Goal: Information Seeking & Learning: Learn about a topic

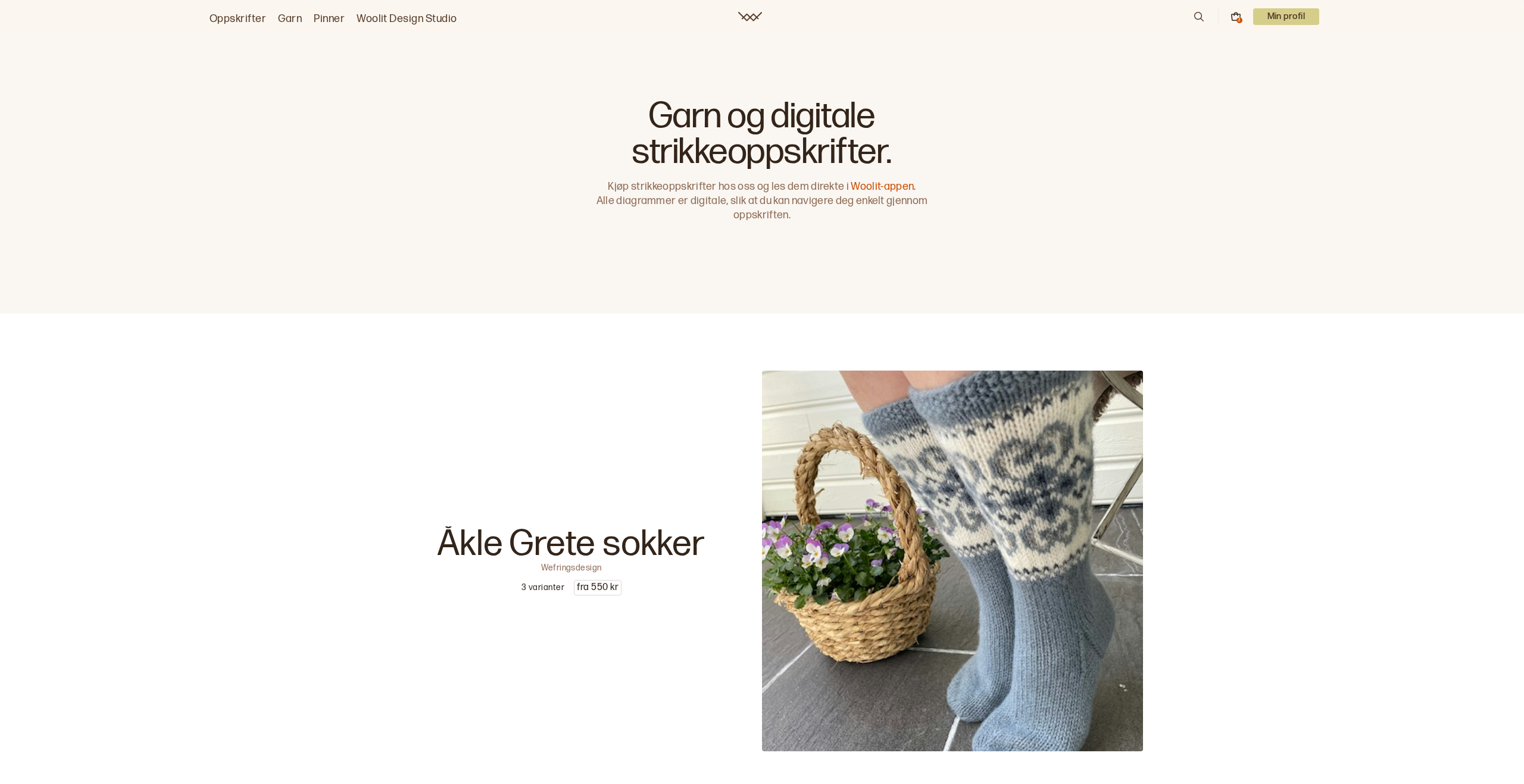
click at [1195, 17] on icon at bounding box center [1199, 17] width 13 height 13
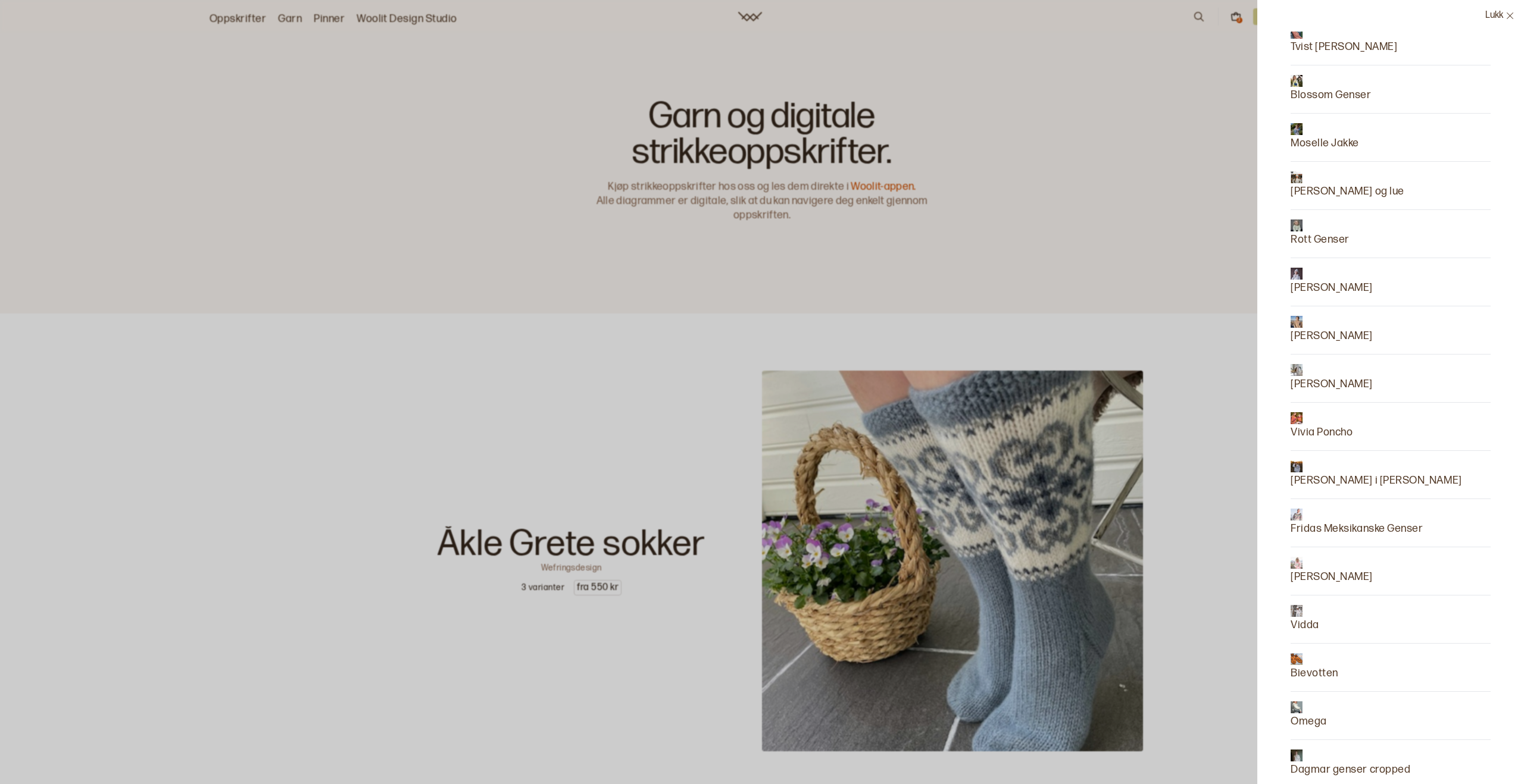
scroll to position [141, 0]
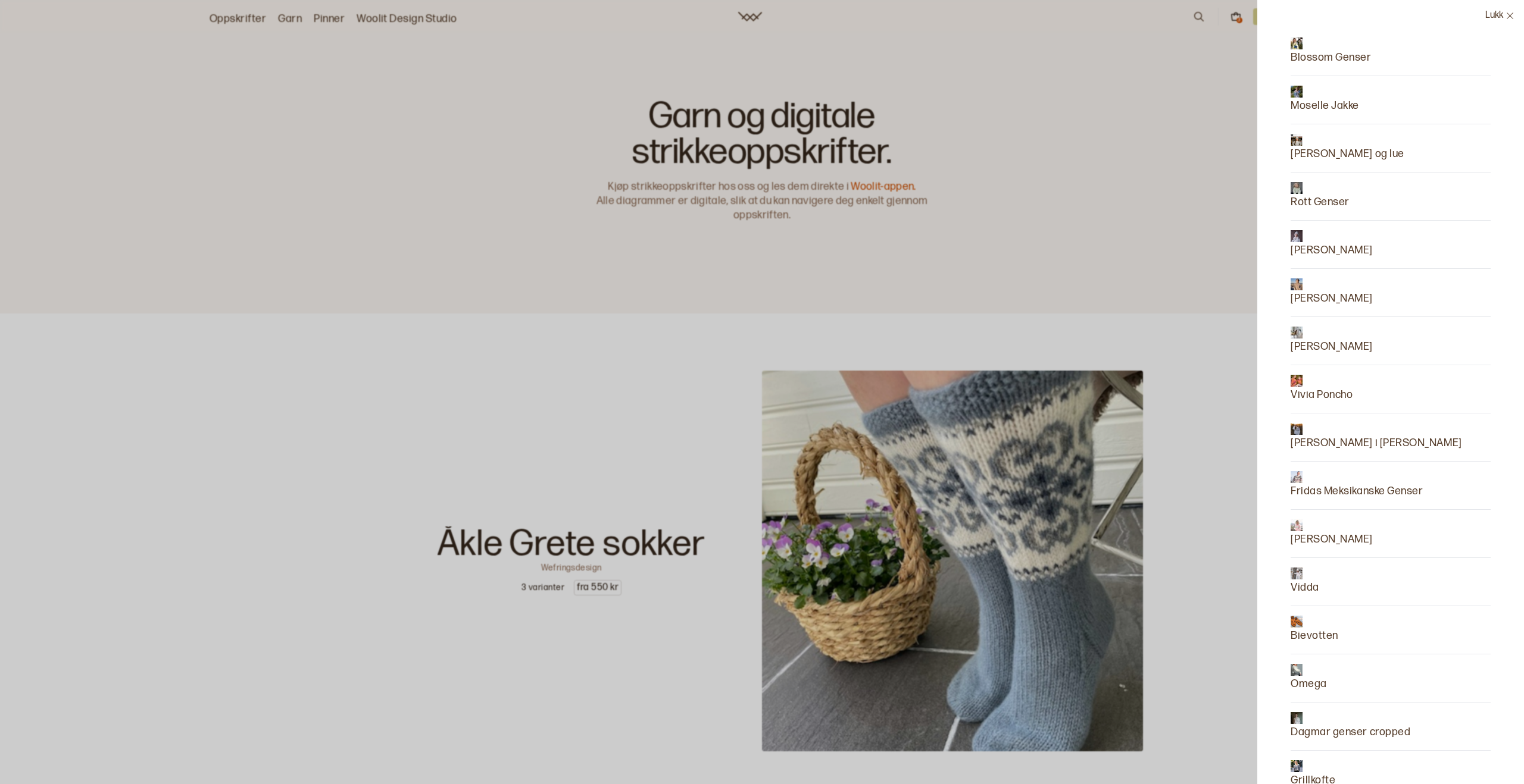
type input "[PERSON_NAME]"
click at [1313, 530] on div at bounding box center [1332, 525] width 82 height 12
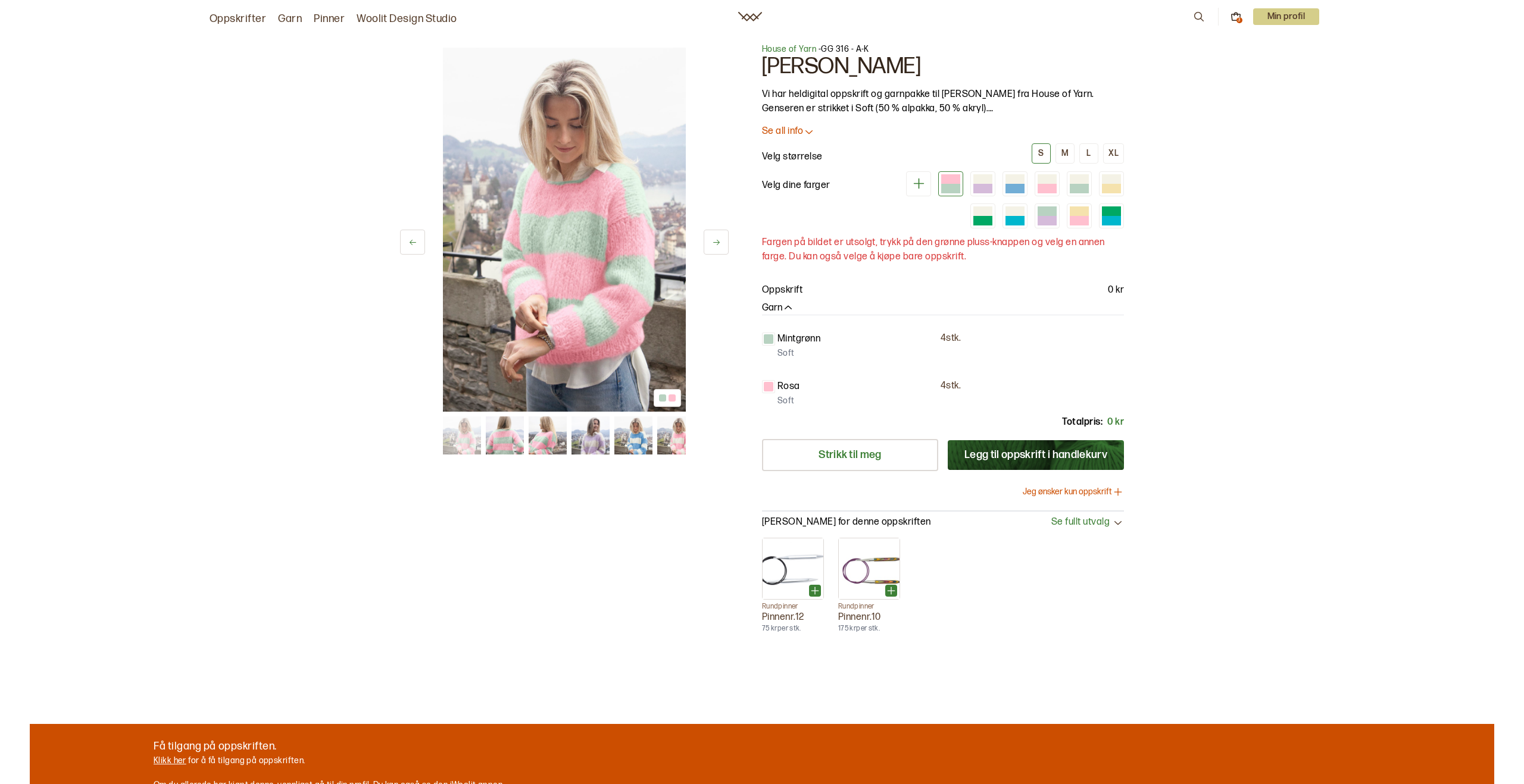
scroll to position [5, 0]
click at [1197, 15] on icon at bounding box center [1199, 17] width 13 height 13
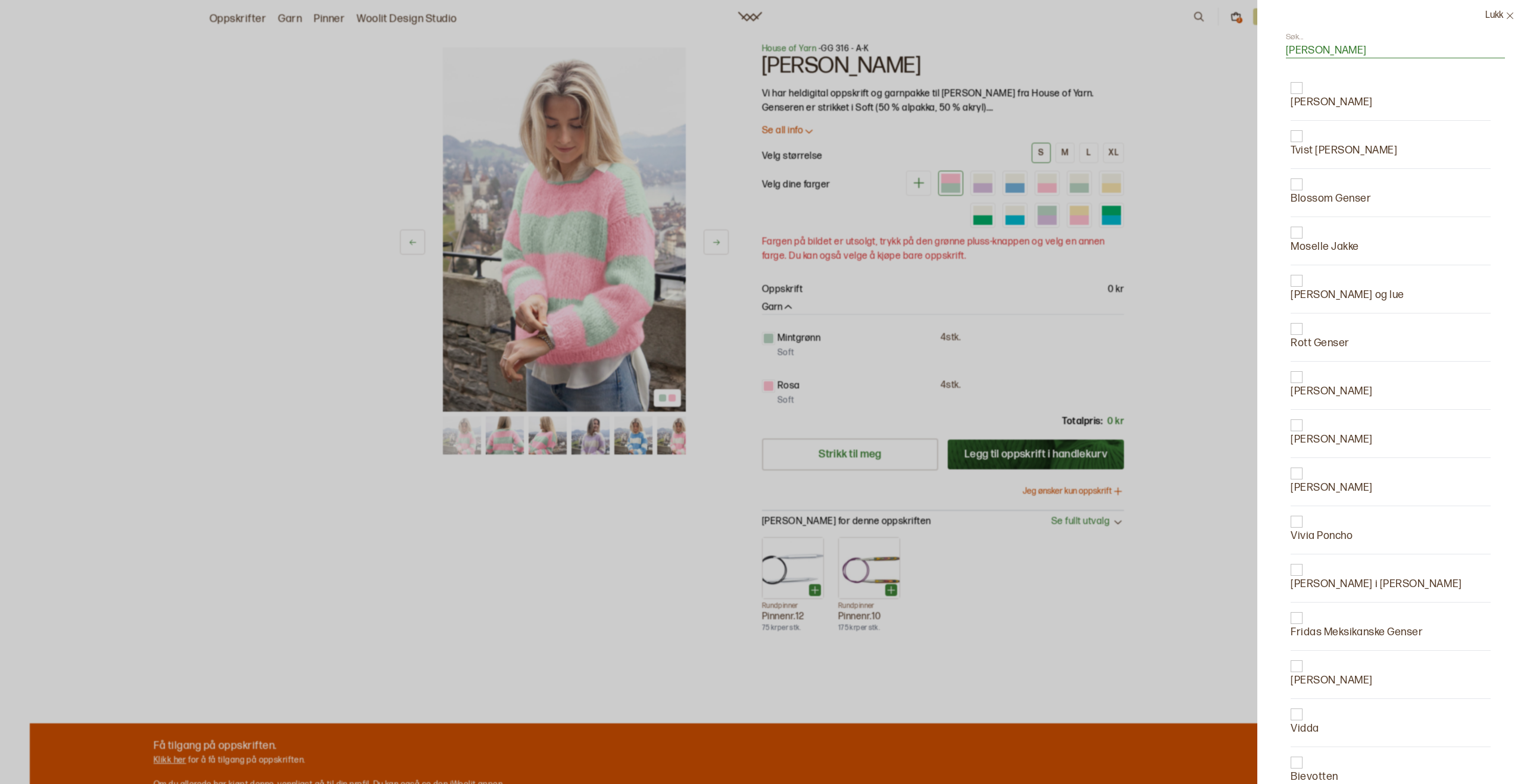
type input "[PERSON_NAME]"
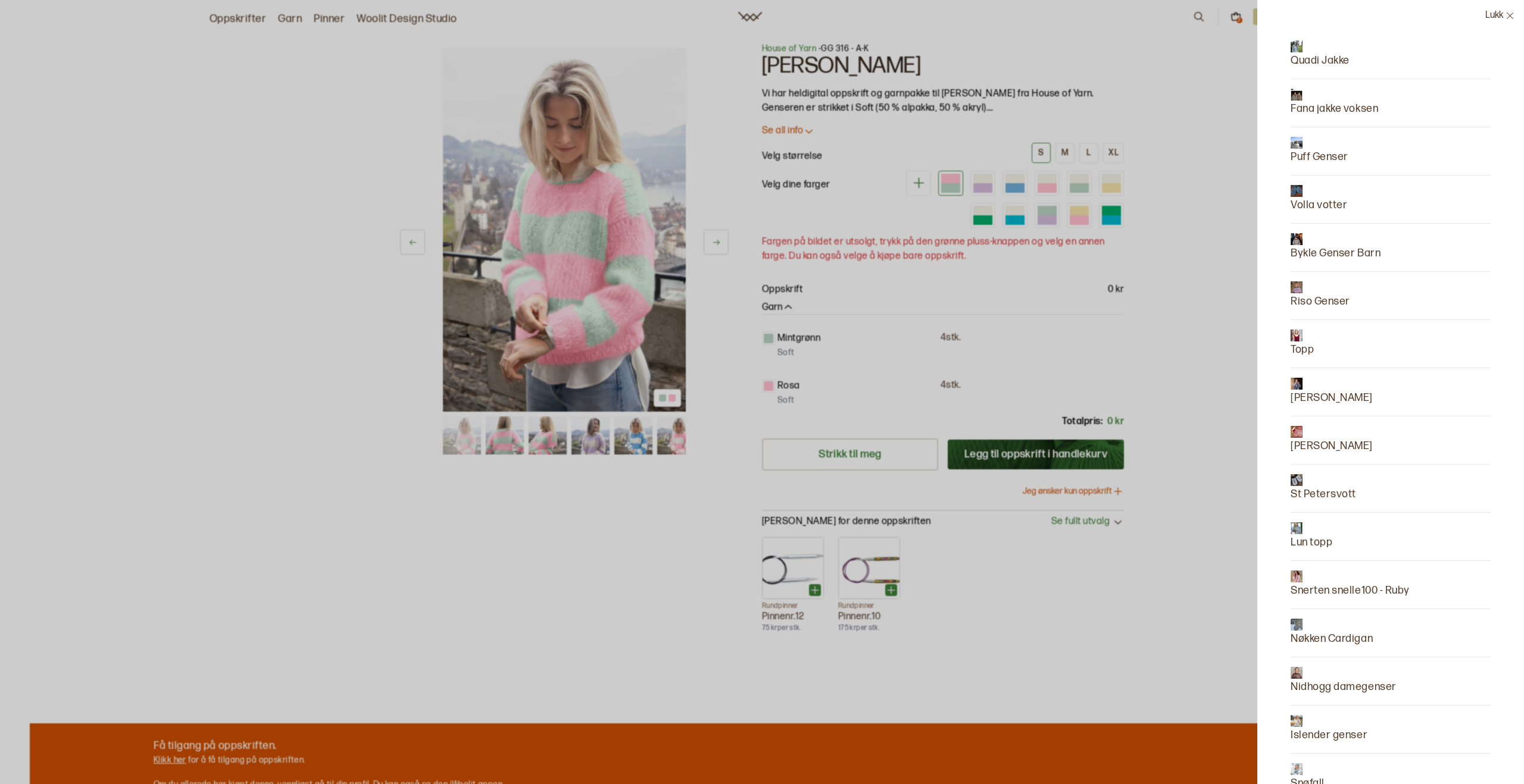
scroll to position [1203, 0]
drag, startPoint x: 150, startPoint y: 64, endPoint x: 164, endPoint y: 63, distance: 14.0
click at [150, 64] on div at bounding box center [762, 392] width 1524 height 784
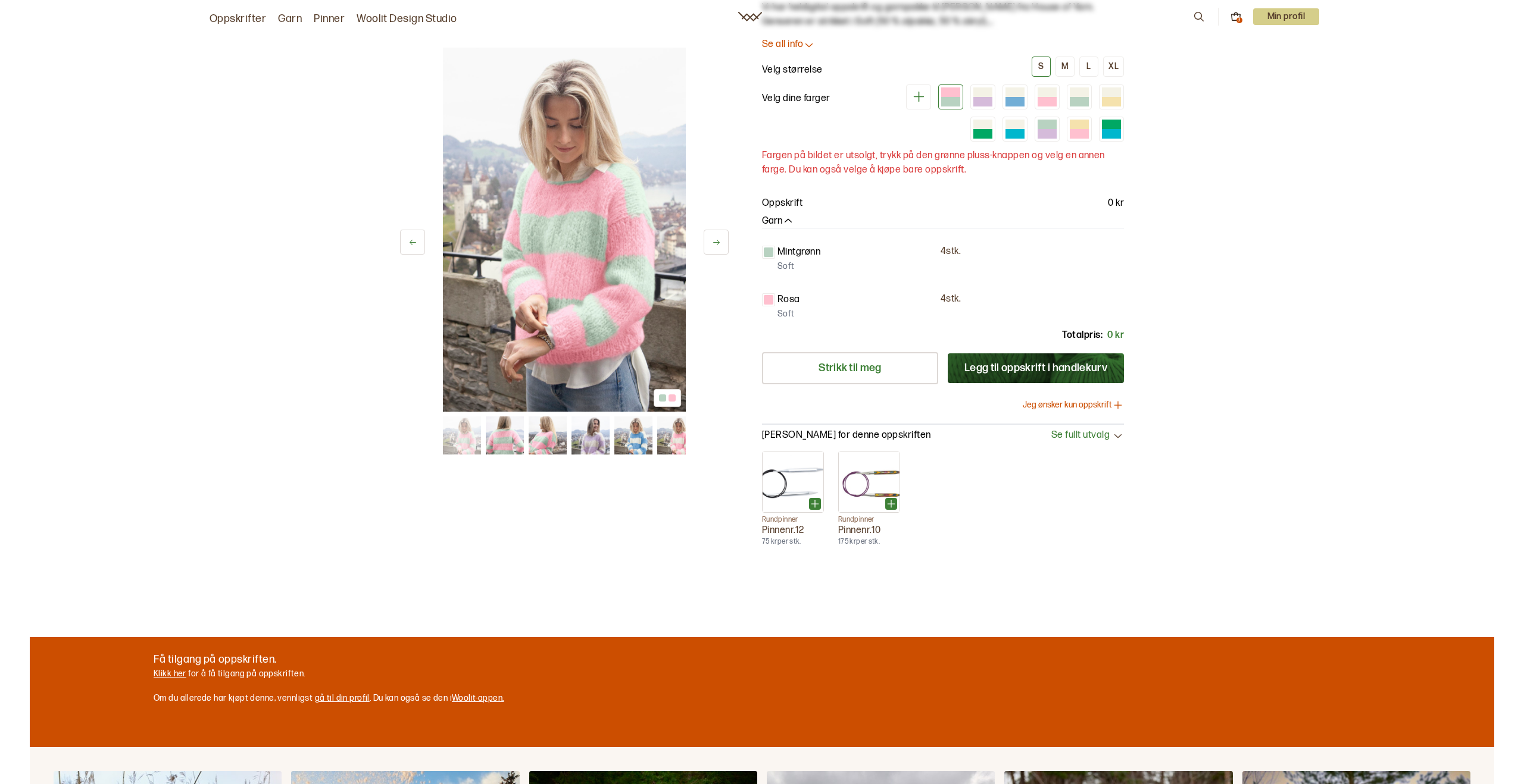
scroll to position [115, 0]
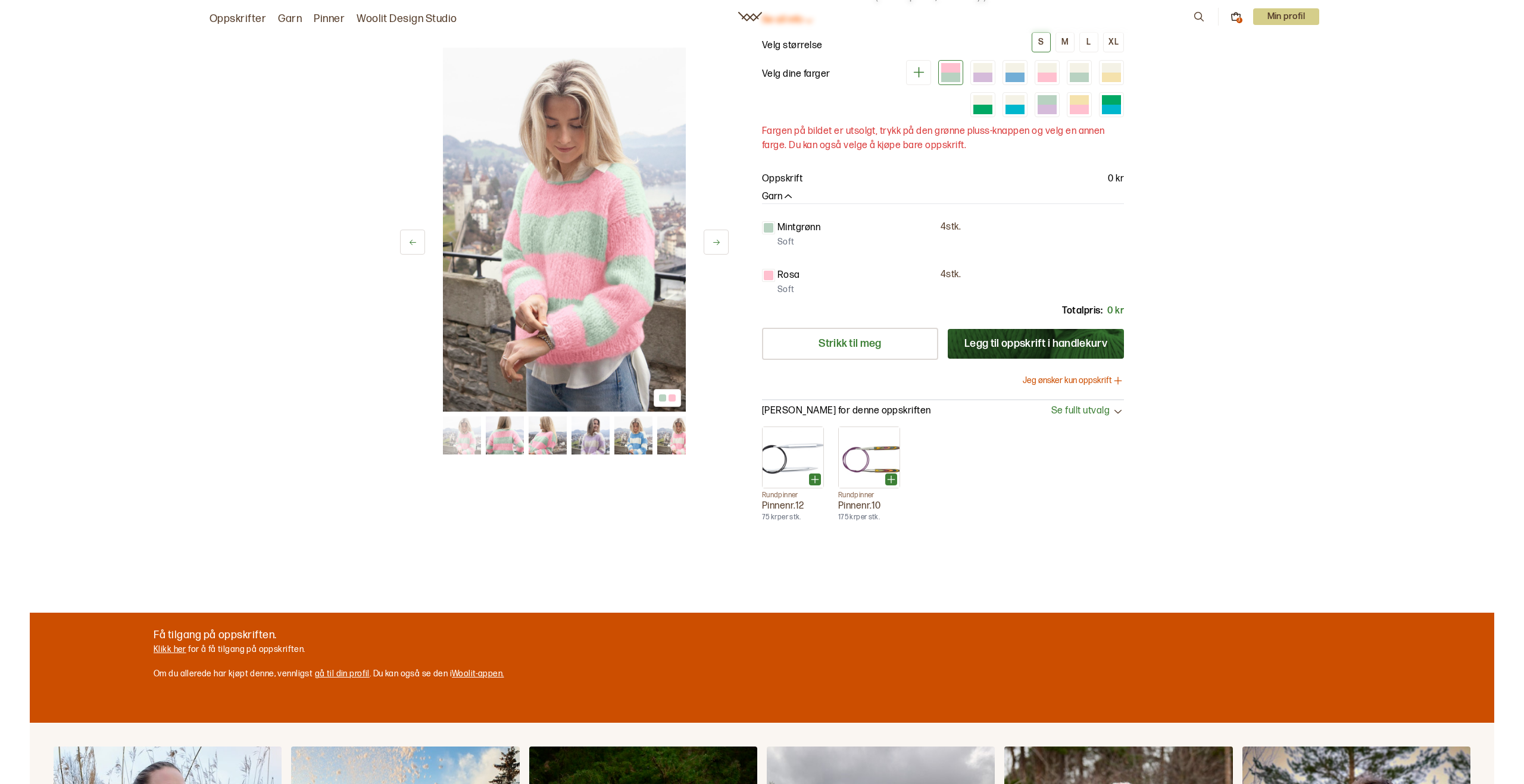
click at [1193, 17] on icon at bounding box center [1199, 17] width 13 height 13
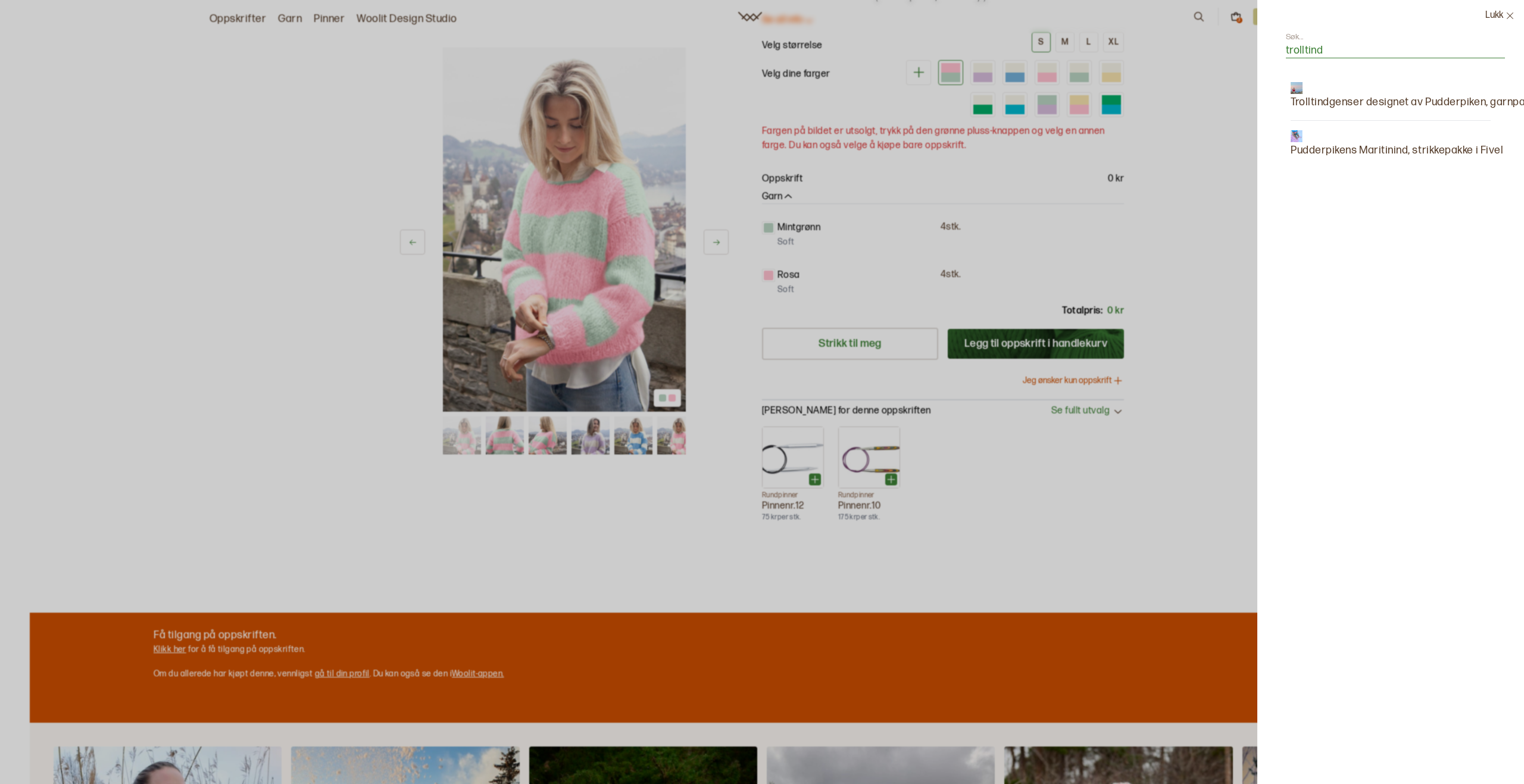
type input "trolltind"
click at [1325, 98] on p "Trolltindgenser designet av Pudderpiken, garnpakke" at bounding box center [1414, 102] width 251 height 17
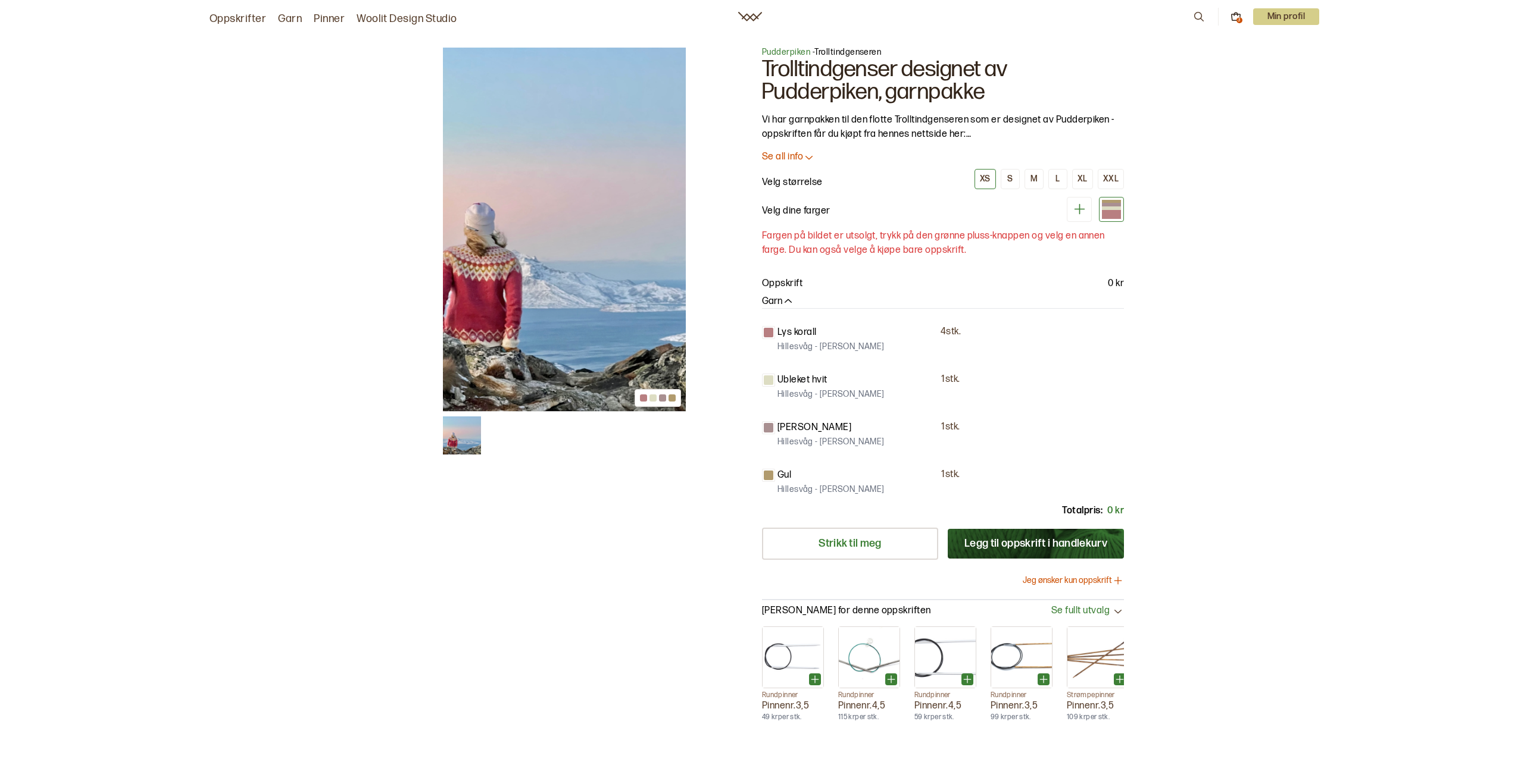
scroll to position [3, 0]
click at [1202, 13] on icon at bounding box center [1199, 17] width 13 height 13
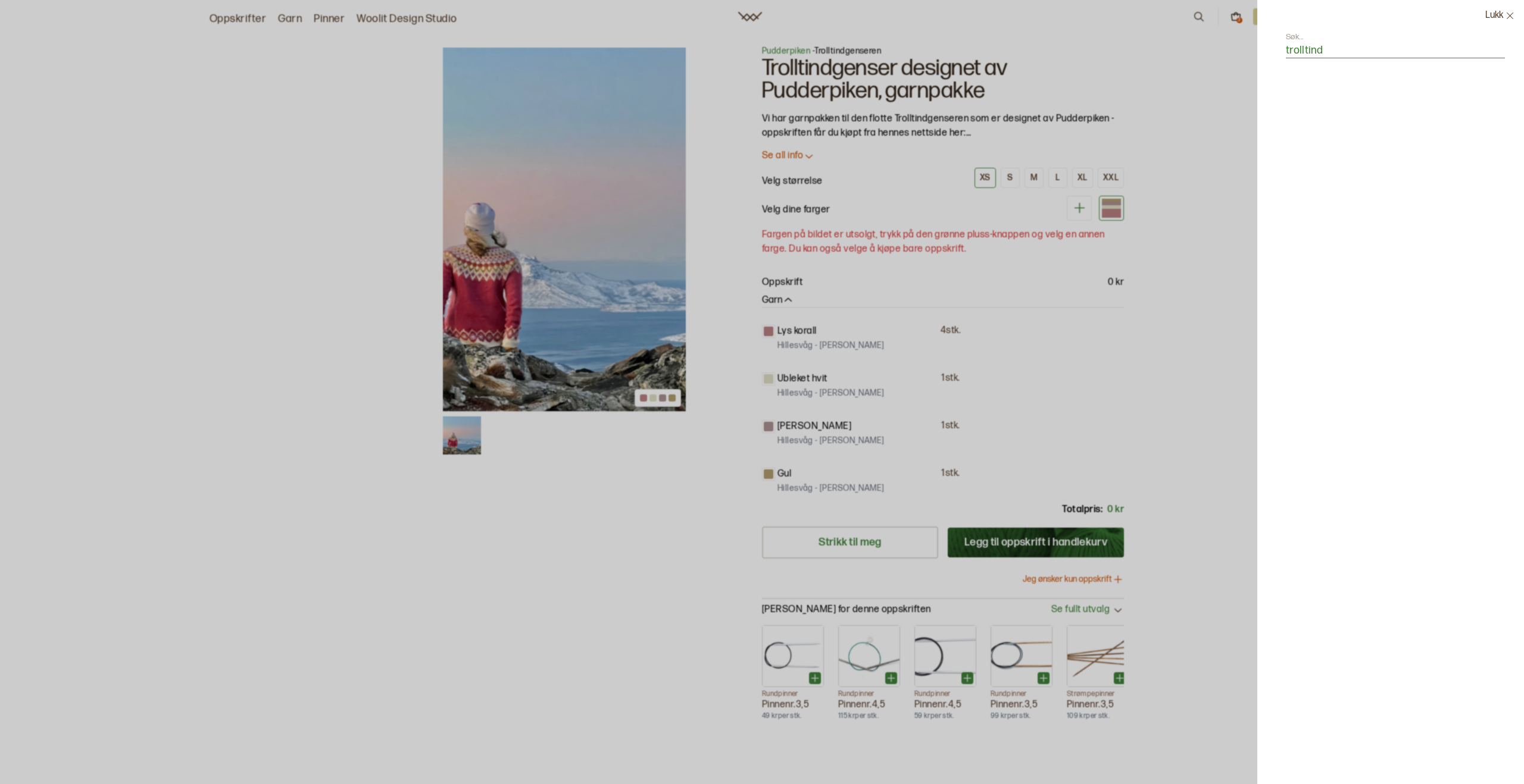
type input "trolltind"
click at [1310, 143] on p "Pudderpikens Maritinind, strikkepakke i Fivel" at bounding box center [1397, 150] width 213 height 17
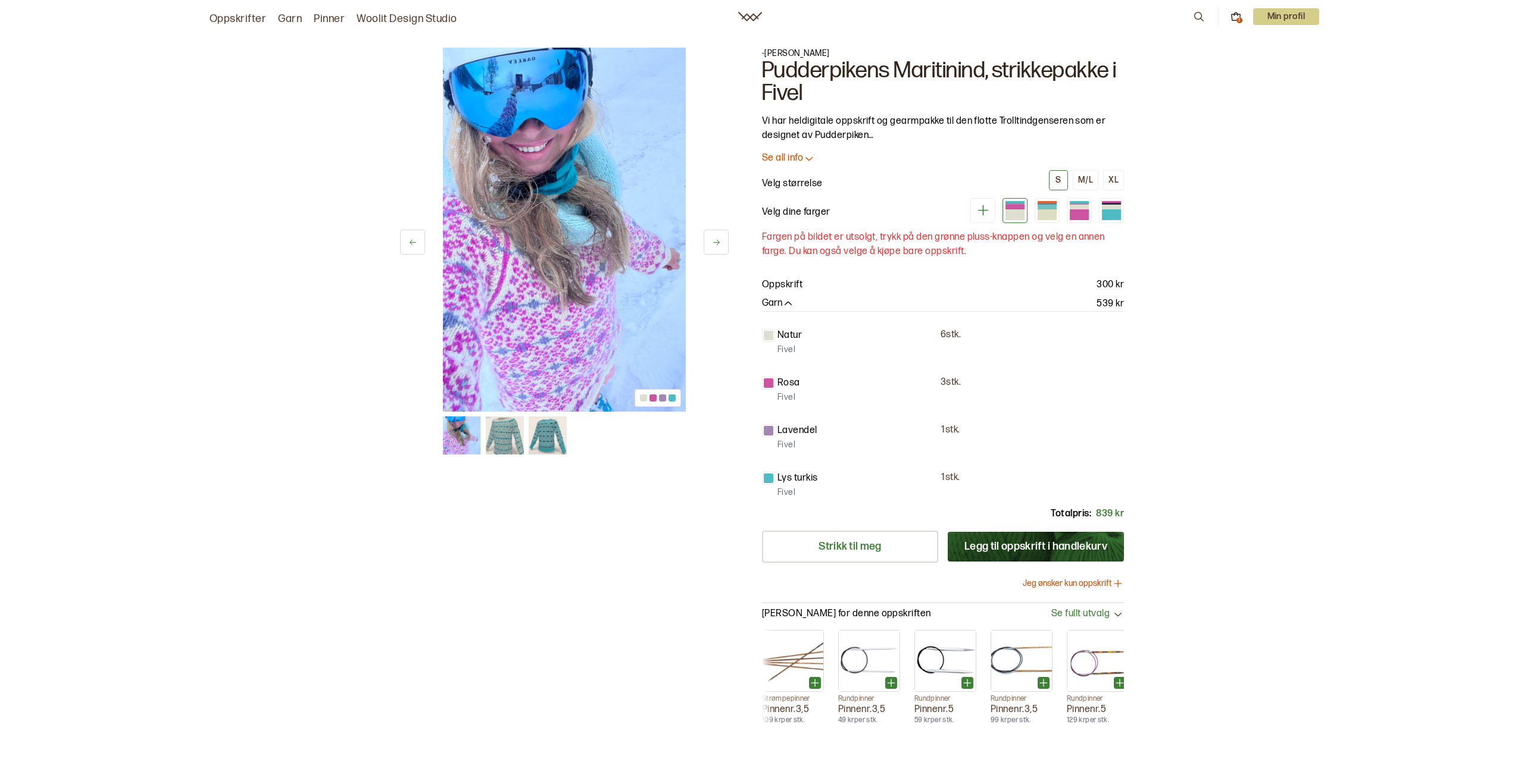
scroll to position [0, 5]
click at [1198, 19] on icon at bounding box center [1199, 17] width 9 height 9
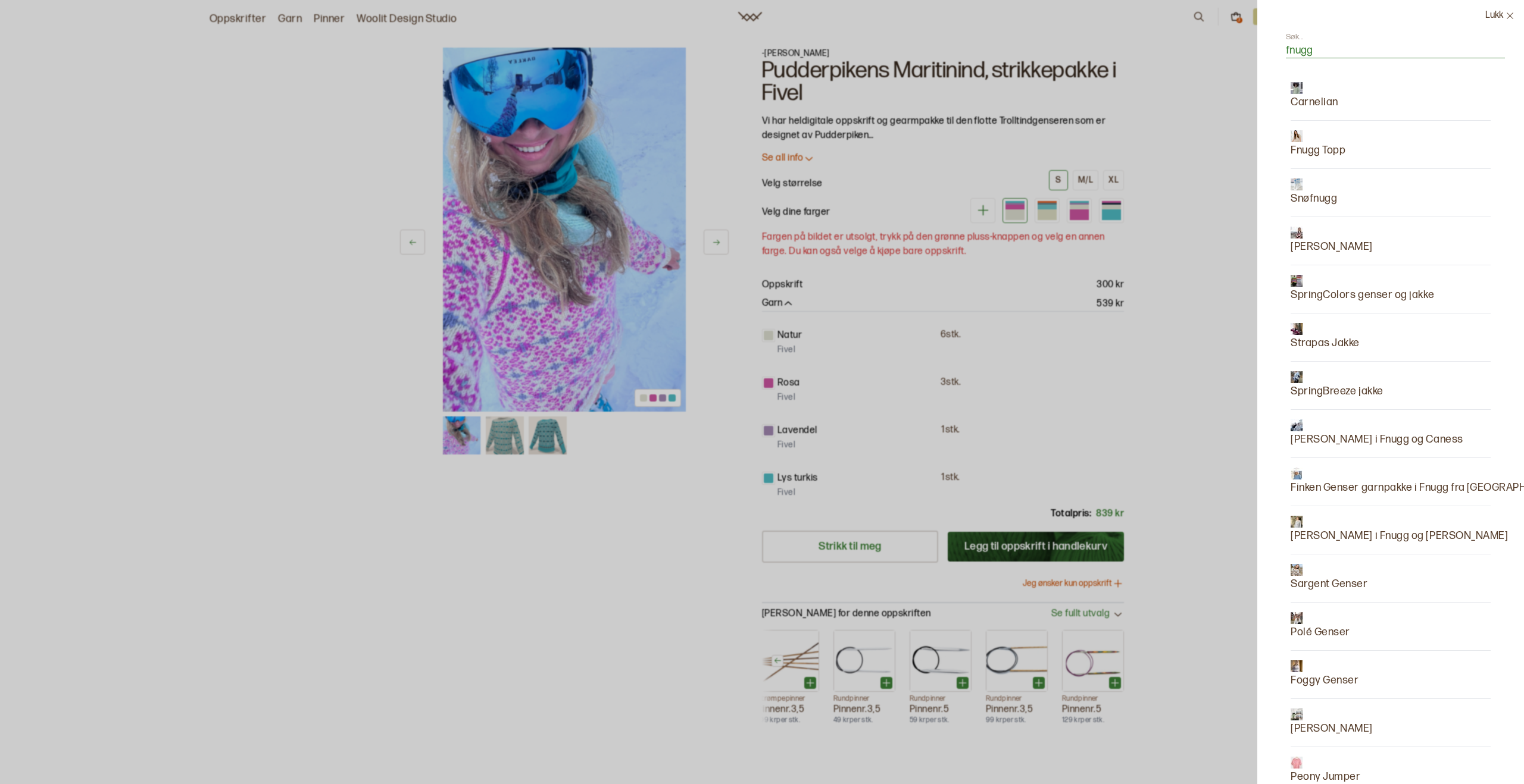
type input "fnugg"
click at [1344, 439] on p "[PERSON_NAME] i Fnugg og Caness" at bounding box center [1376, 440] width 172 height 17
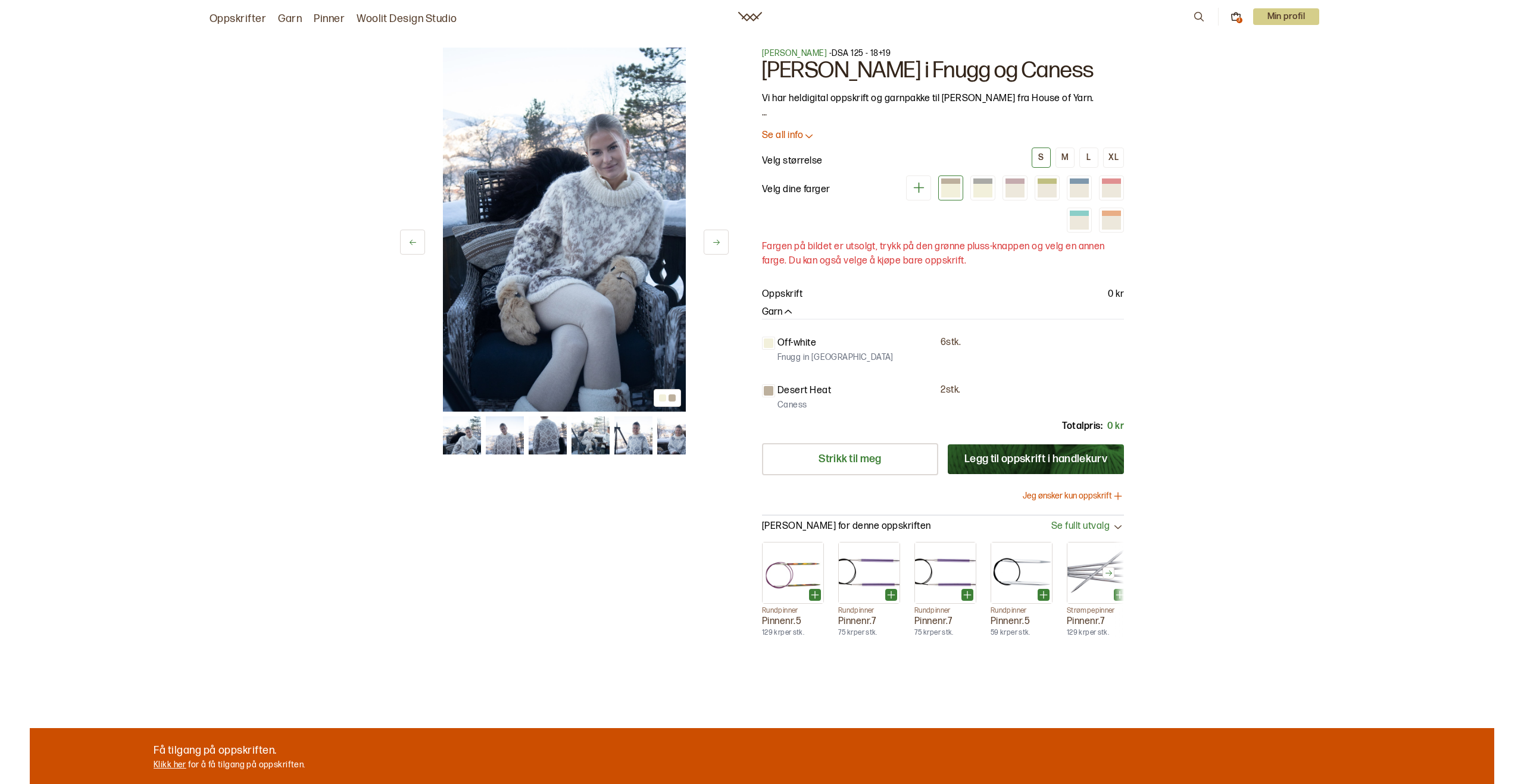
click at [807, 136] on icon at bounding box center [809, 136] width 12 height 12
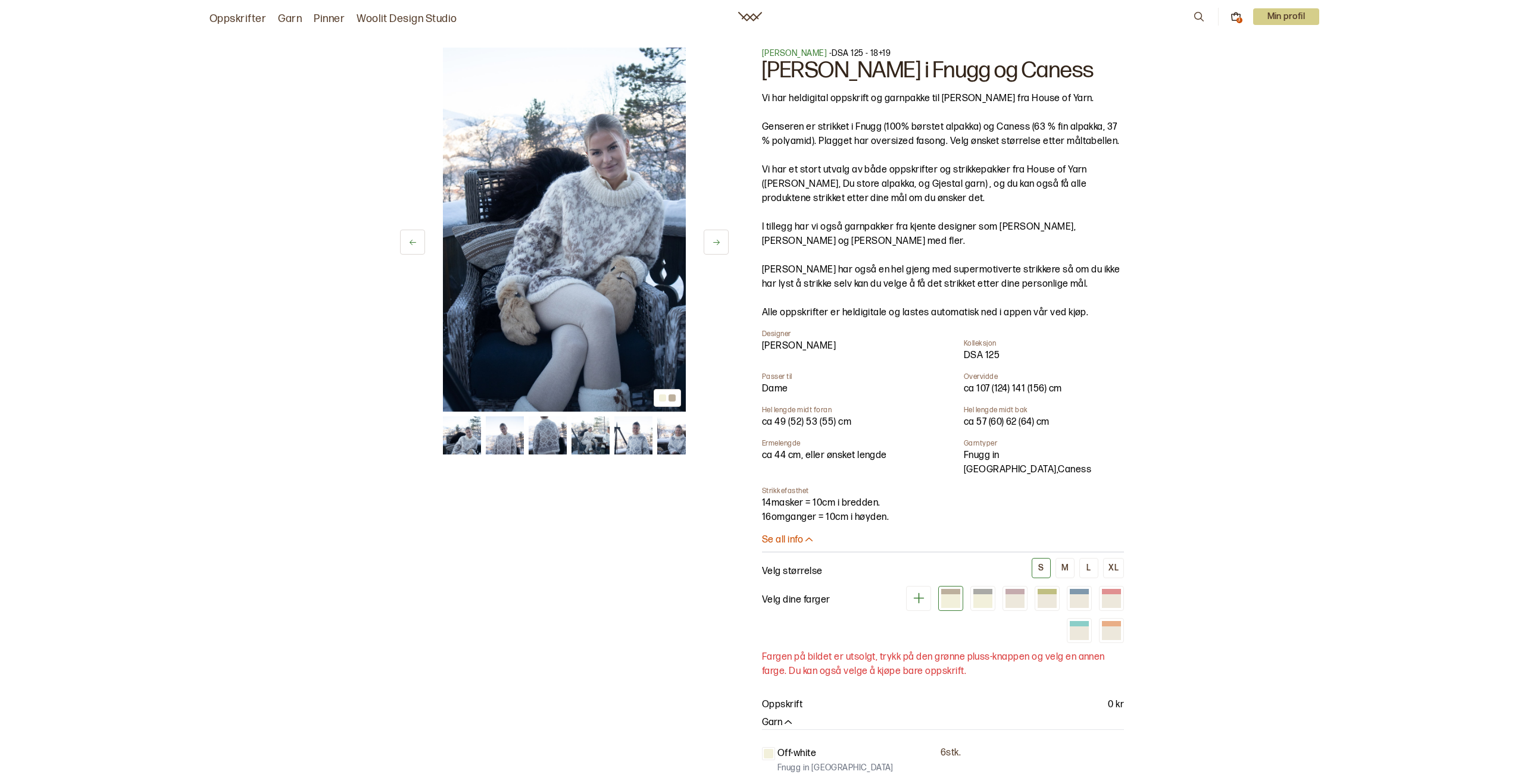
click at [982, 452] on link "Fnugg in [GEOGRAPHIC_DATA]" at bounding box center [1010, 462] width 93 height 25
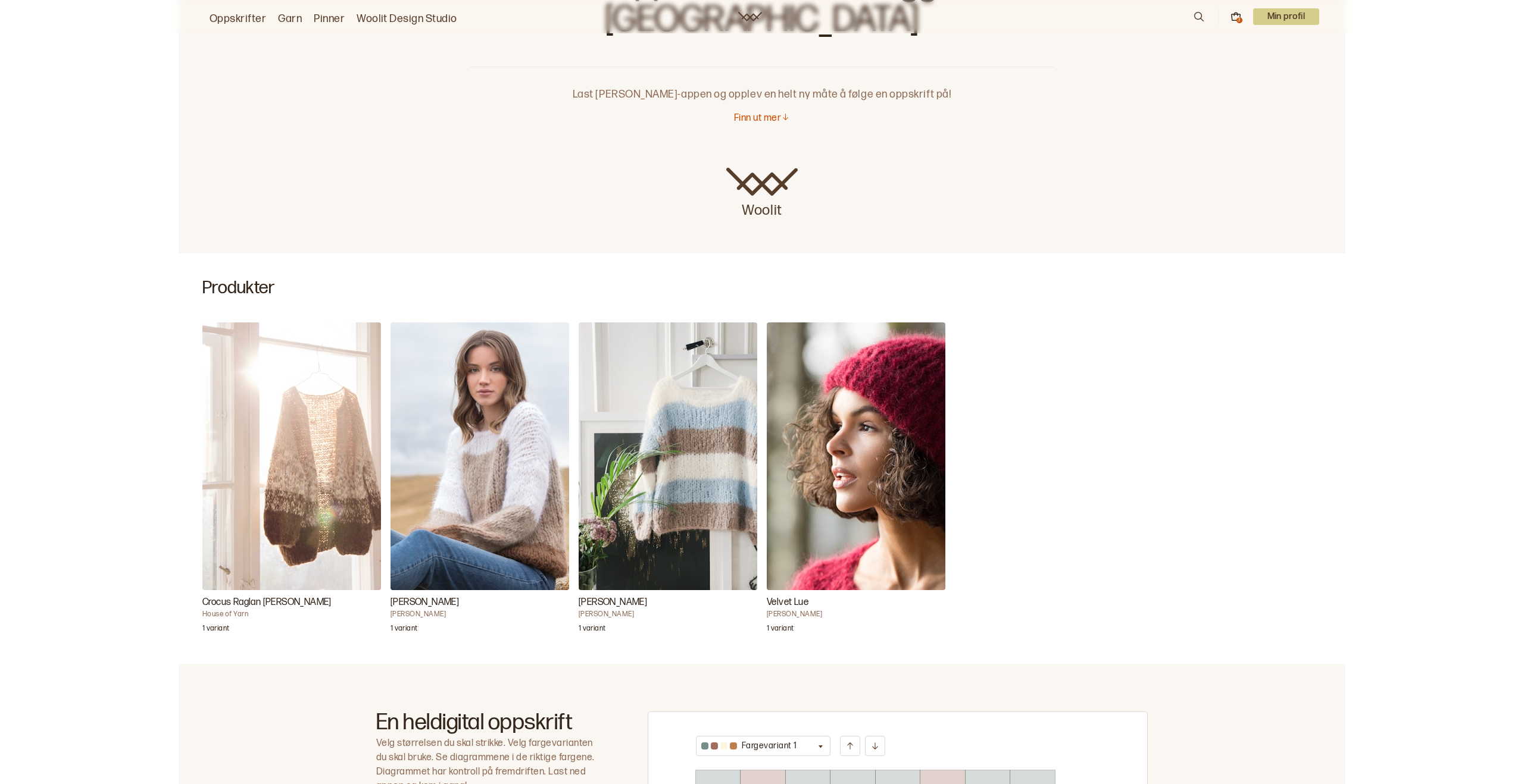
scroll to position [137, 0]
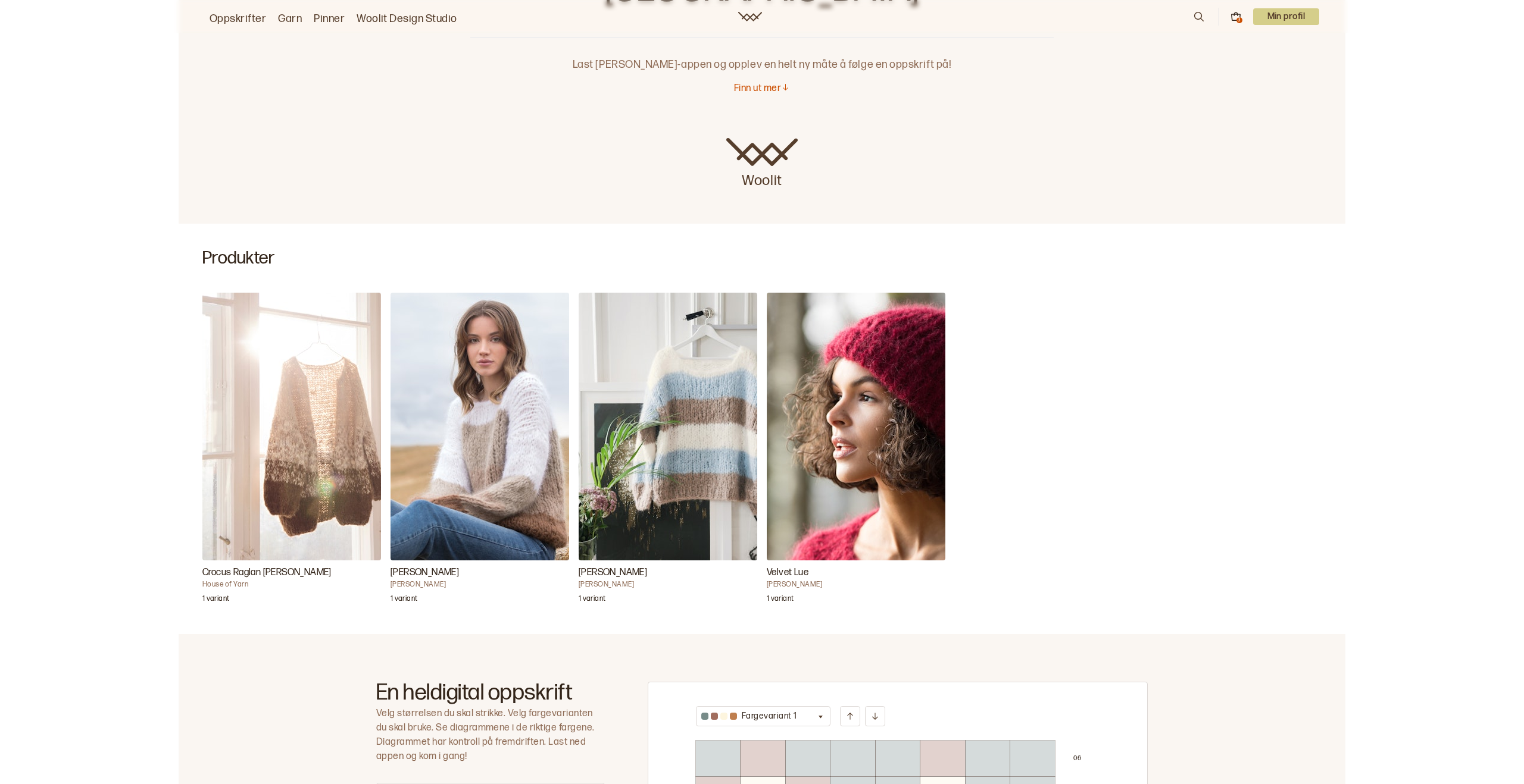
click at [685, 451] on img "Kari Genser" at bounding box center [668, 427] width 178 height 268
